Goal: Check status: Check status

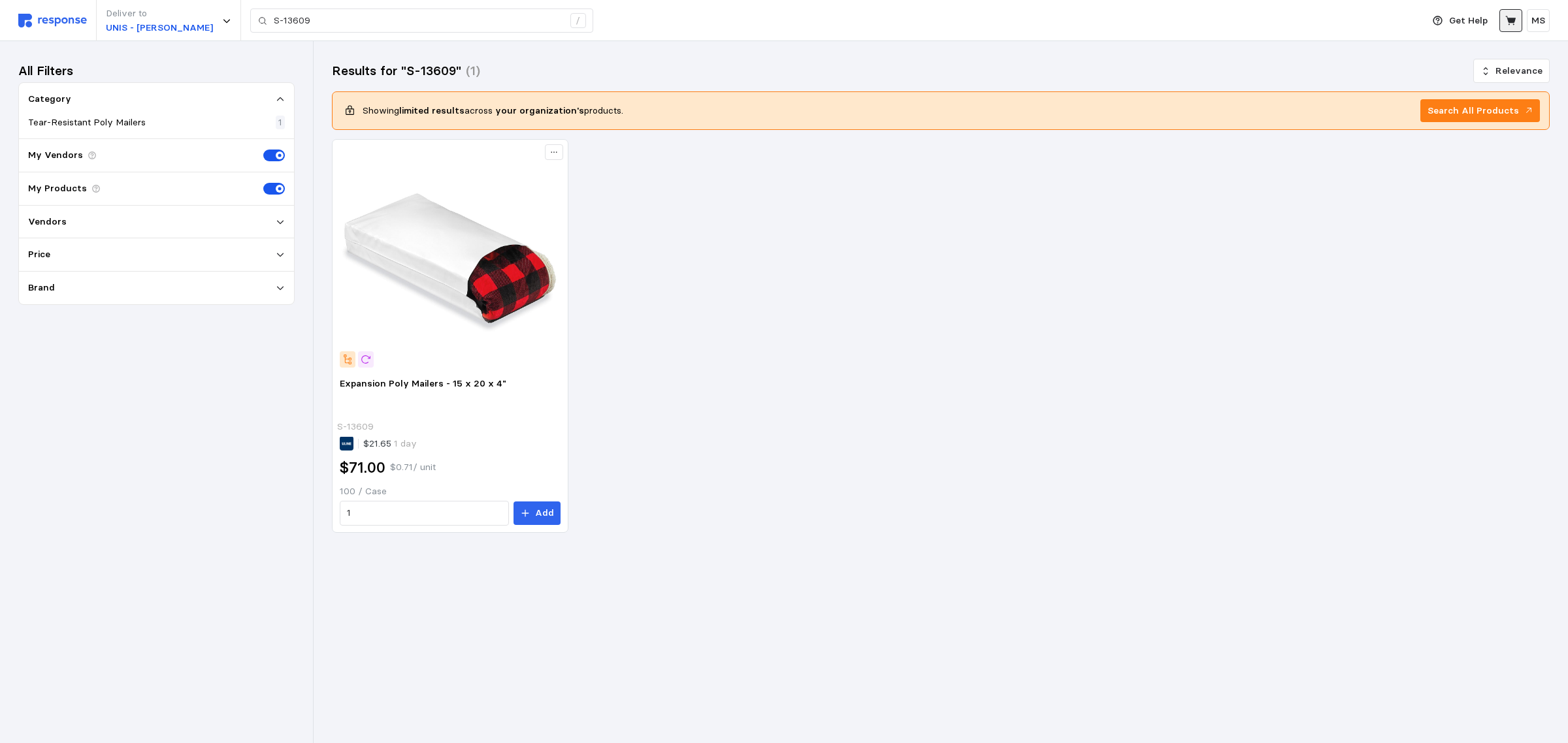
click at [1511, 12] on button at bounding box center [1511, 21] width 23 height 23
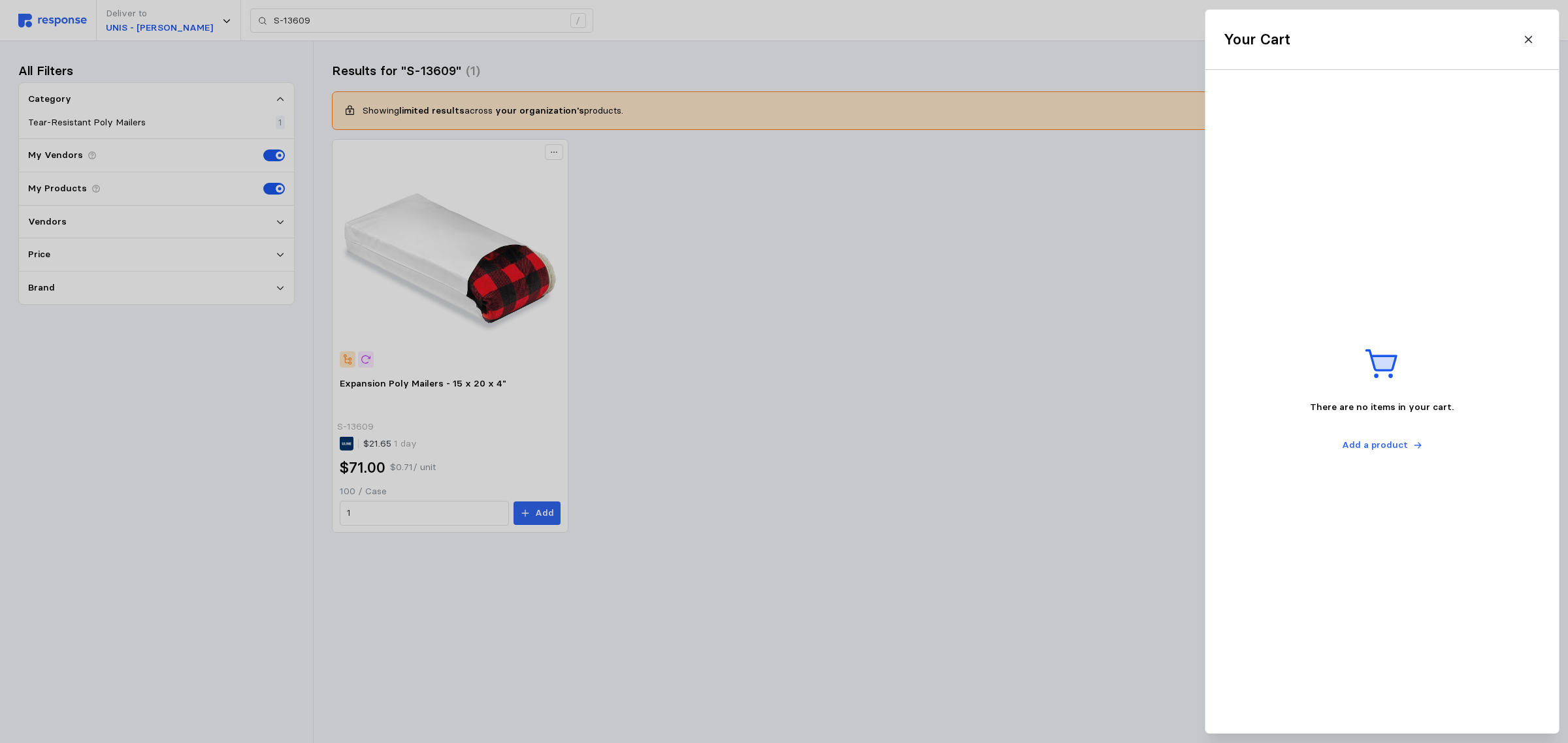
click at [769, 253] on div at bounding box center [784, 372] width 1568 height 743
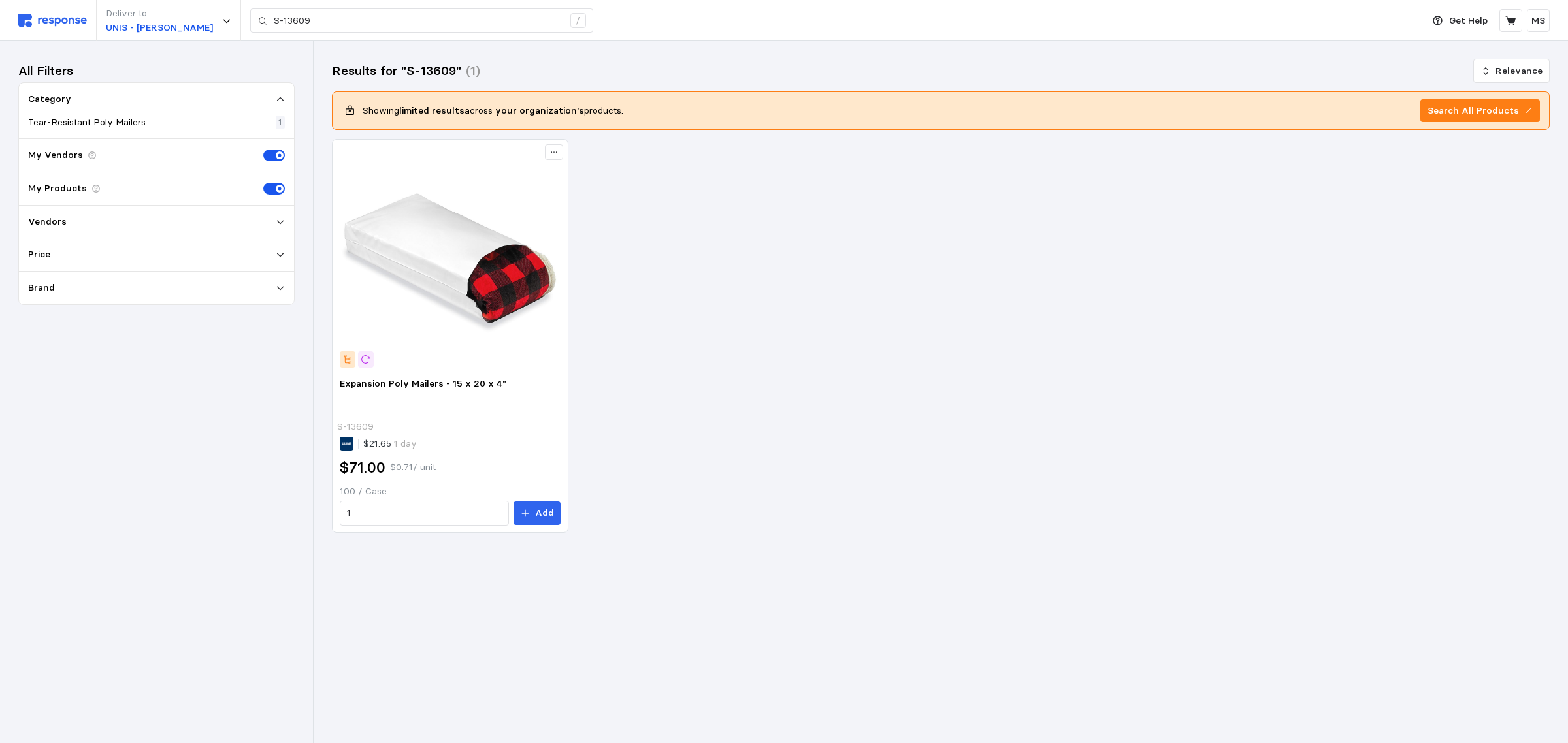
click at [57, 25] on img at bounding box center [52, 21] width 69 height 14
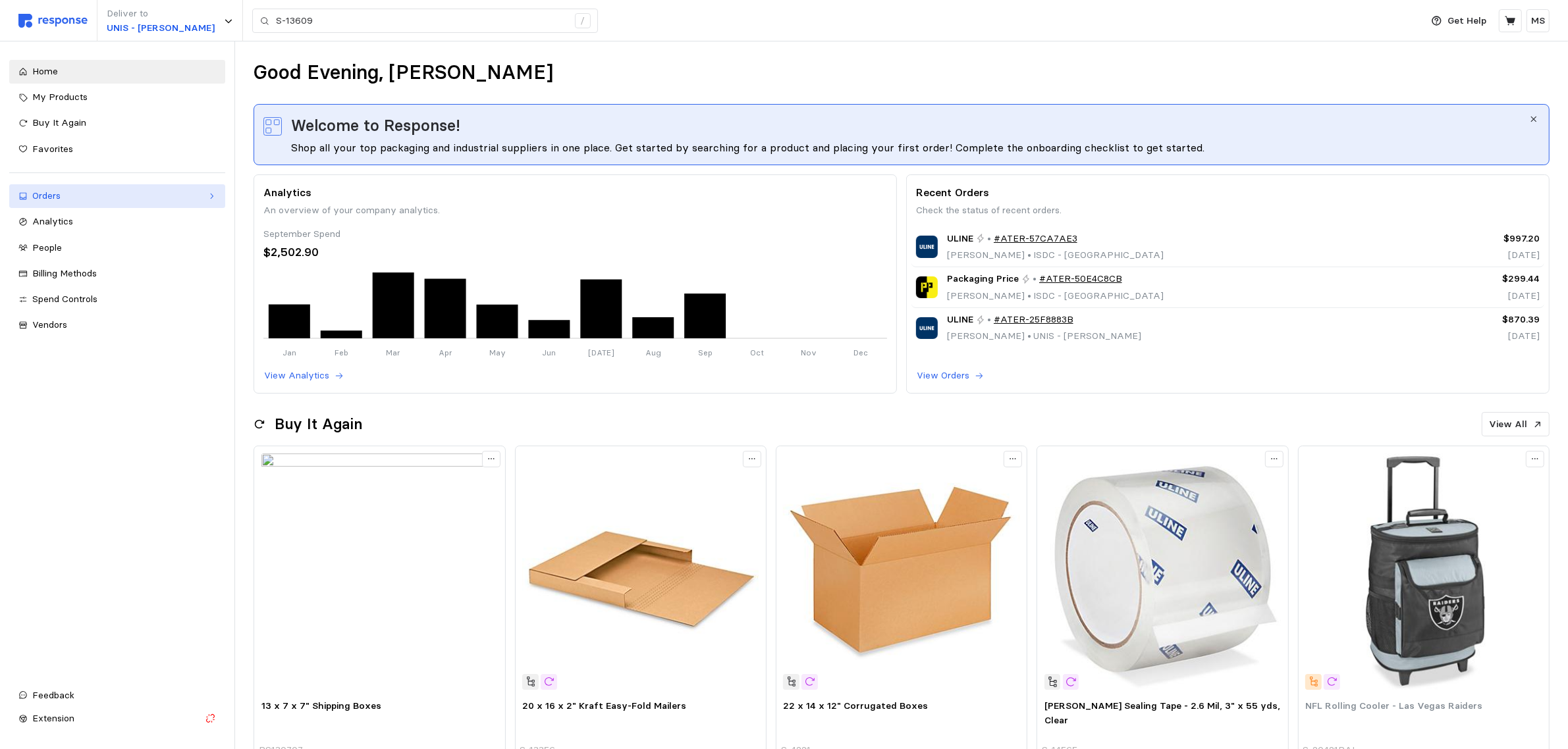
click at [79, 192] on div "Orders" at bounding box center [117, 196] width 170 height 15
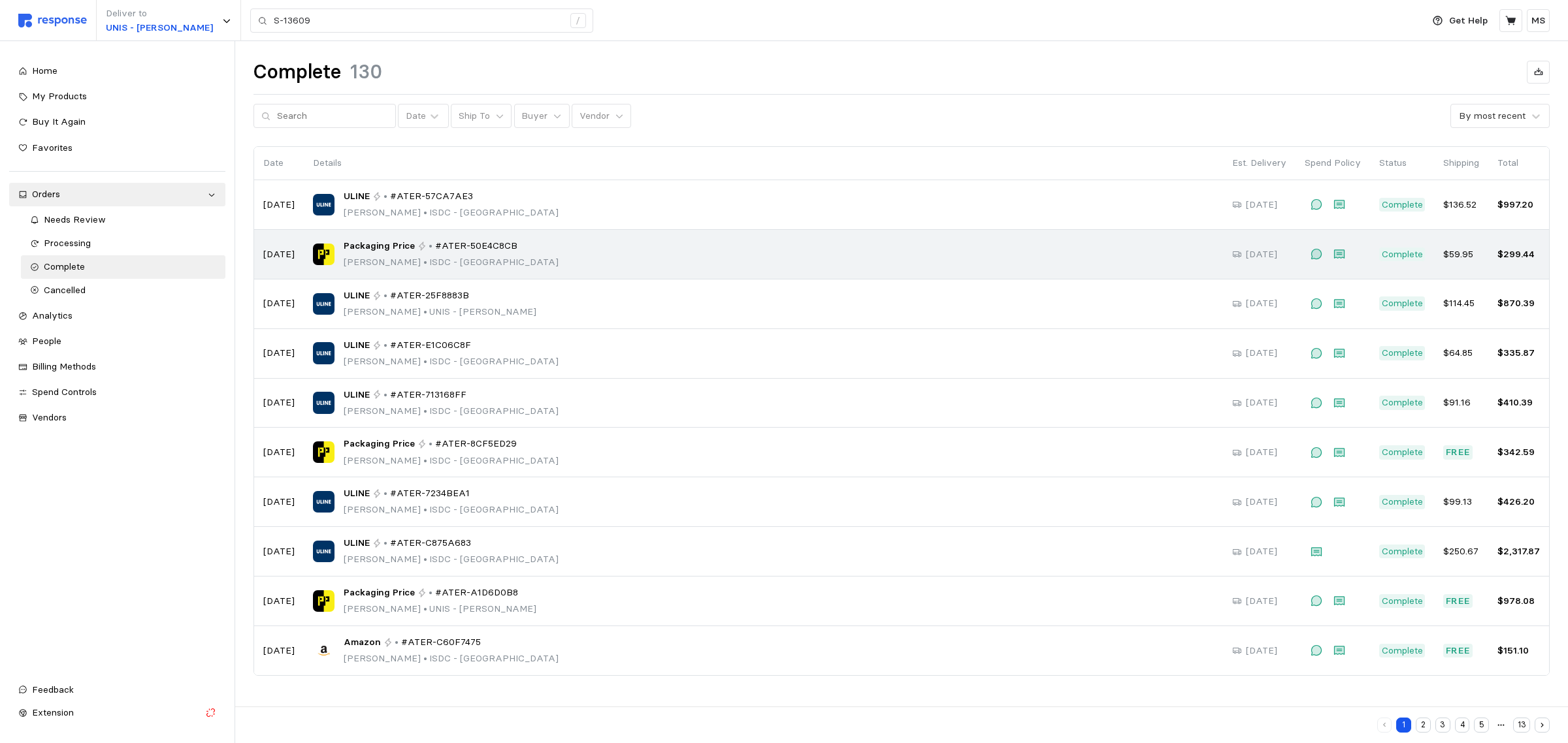
click at [588, 262] on div "Packaging Price • #ATER-50E4C8CB [PERSON_NAME] Tex • ISDC - [GEOGRAPHIC_DATA]" at bounding box center [763, 254] width 901 height 31
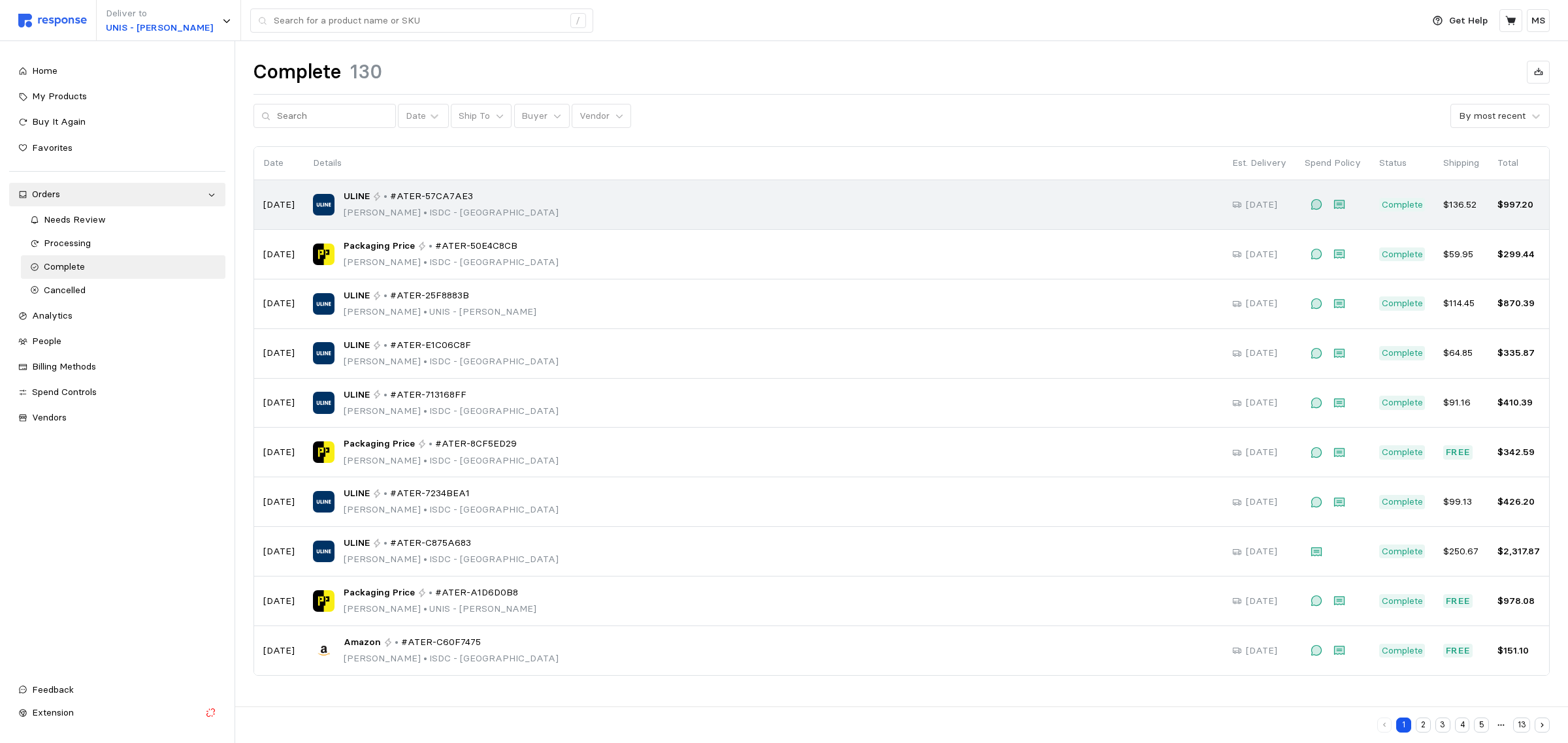
click at [584, 204] on div "ULINE • #ATER-57CA7AE3 [PERSON_NAME] Tex • ISDC - [GEOGRAPHIC_DATA]" at bounding box center [763, 205] width 901 height 31
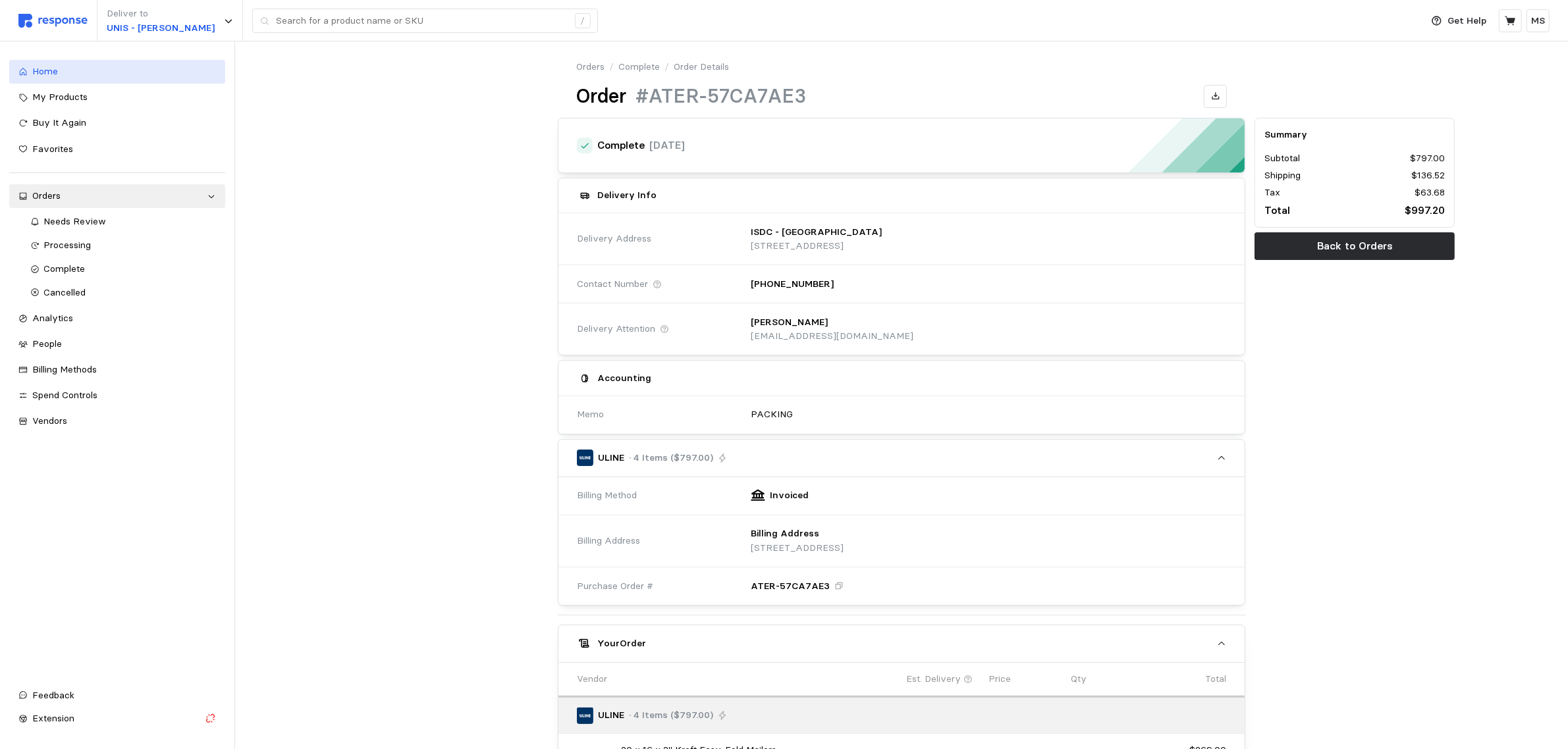
click at [63, 67] on div "Home" at bounding box center [124, 72] width 184 height 15
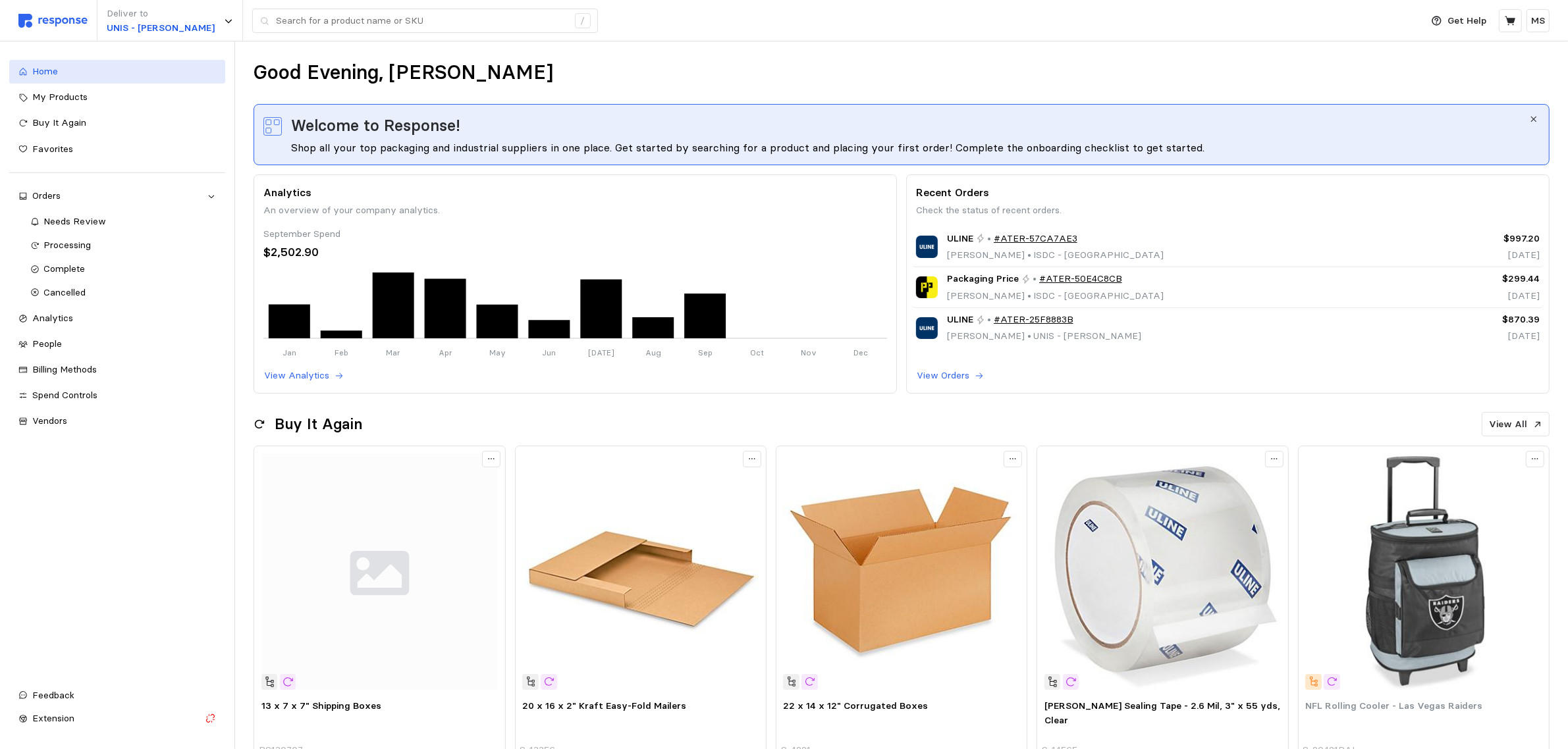
click at [36, 73] on span "Home" at bounding box center [45, 71] width 26 height 12
